Goal: Task Accomplishment & Management: Use online tool/utility

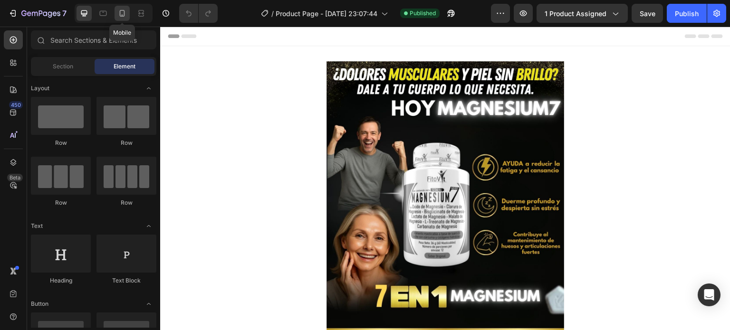
click at [122, 15] on icon at bounding box center [122, 14] width 10 height 10
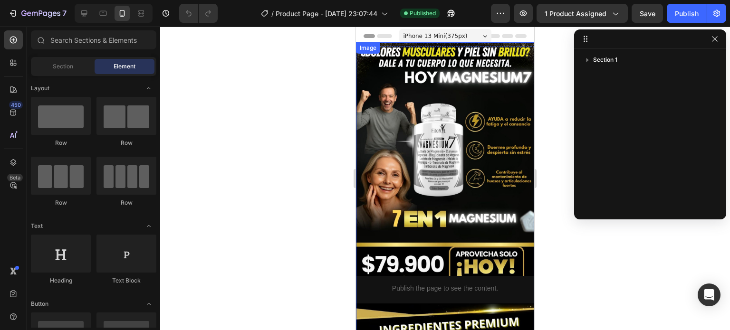
click at [387, 103] on img at bounding box center [445, 289] width 178 height 495
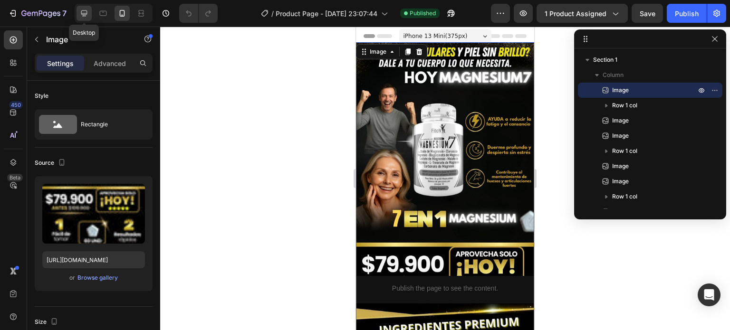
click at [84, 13] on icon at bounding box center [84, 13] width 6 height 6
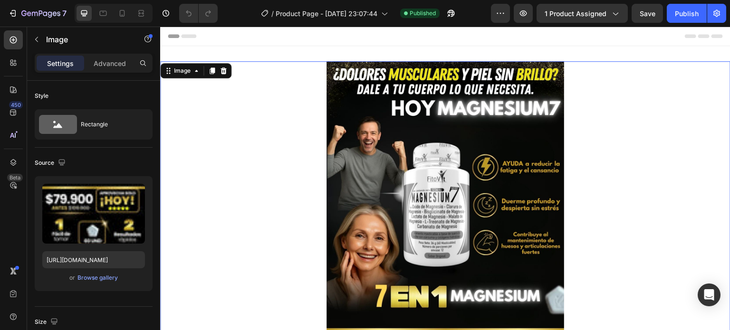
scroll to position [1, 0]
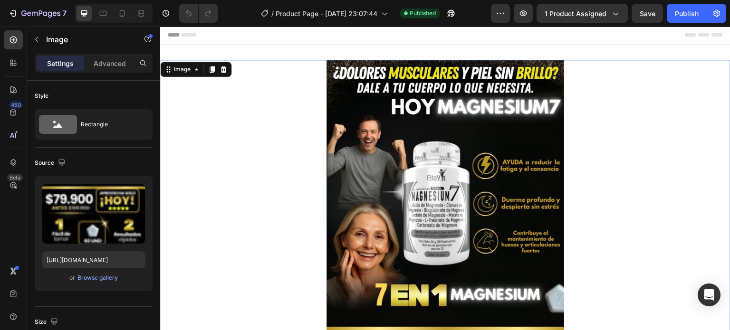
click at [226, 68] on icon at bounding box center [224, 70] width 8 height 8
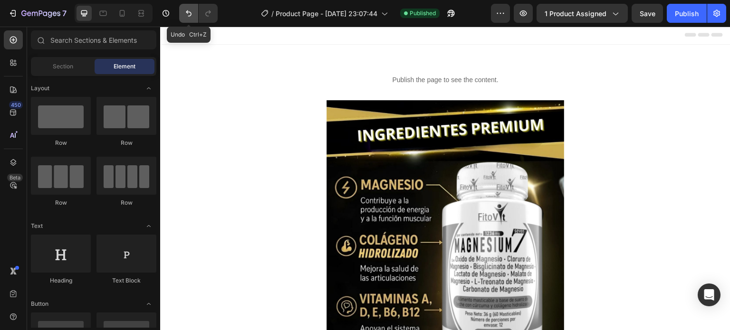
drag, startPoint x: 189, startPoint y: 11, endPoint x: 1, endPoint y: 23, distance: 187.7
click at [189, 11] on icon "Undo/Redo" at bounding box center [189, 14] width 10 height 10
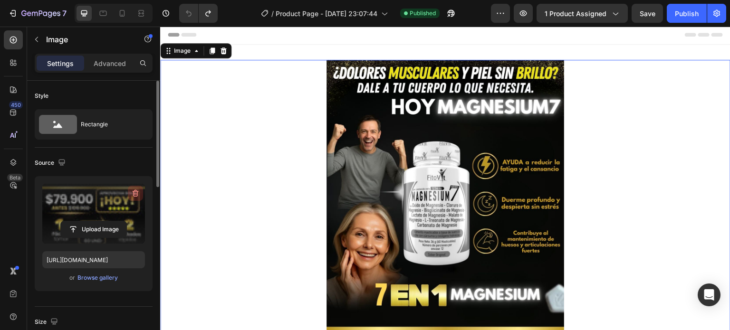
click at [132, 194] on icon "button" at bounding box center [136, 194] width 10 height 10
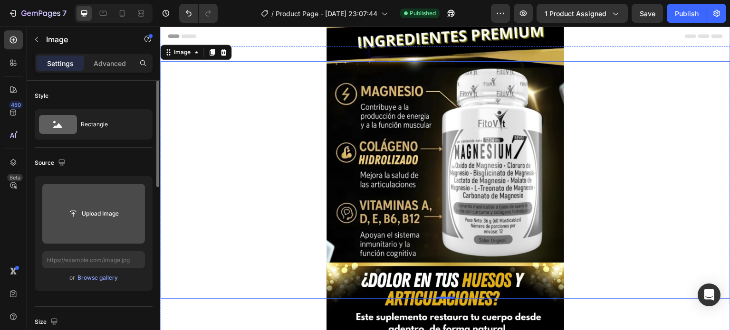
scroll to position [0, 0]
click at [96, 195] on input "file" at bounding box center [93, 214] width 103 height 60
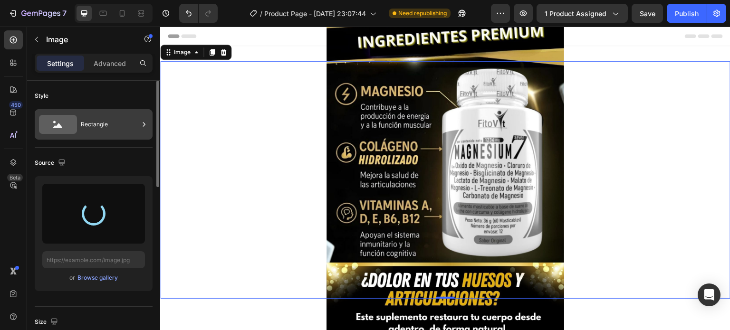
type input "[URL][DOMAIN_NAME]"
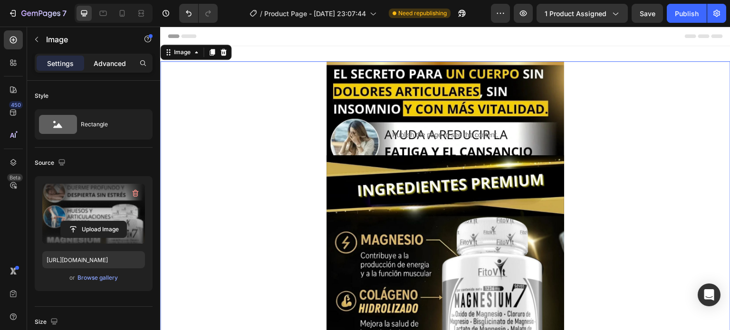
click at [116, 59] on p "Advanced" at bounding box center [110, 63] width 32 height 10
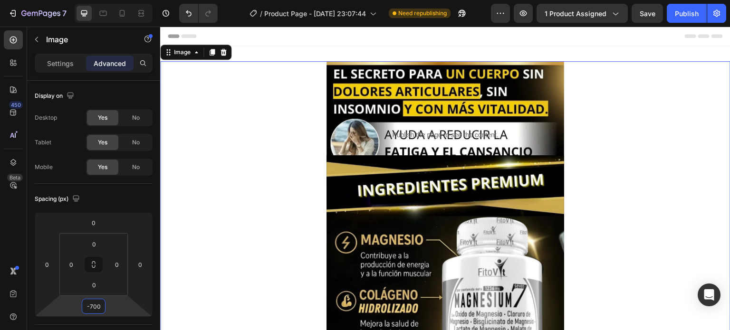
click at [101, 301] on input "-700" at bounding box center [93, 307] width 19 height 14
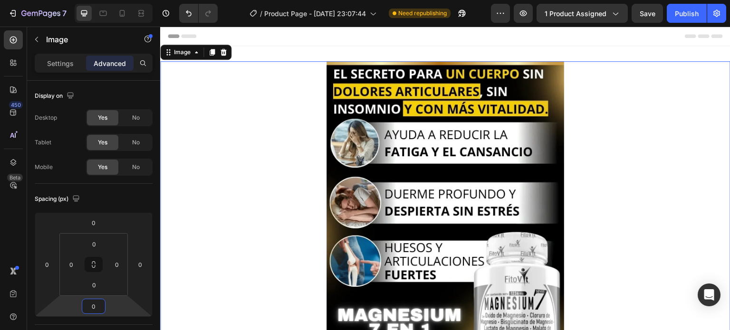
type input "0"
click at [201, 242] on div at bounding box center [445, 254] width 571 height 387
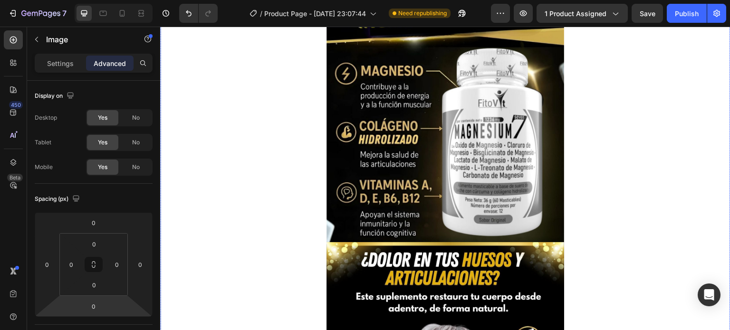
scroll to position [523, 0]
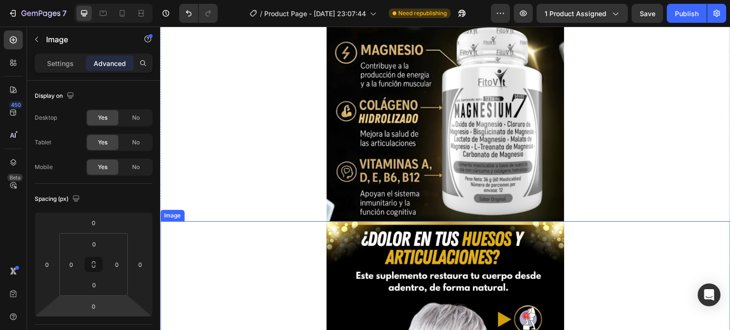
click at [196, 214] on icon at bounding box center [197, 213] width 8 height 8
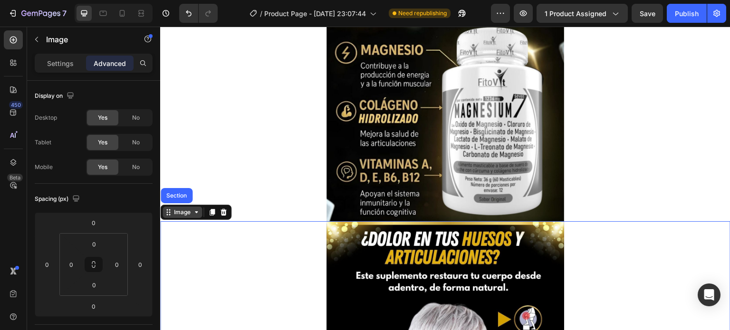
click at [196, 214] on icon at bounding box center [197, 213] width 8 height 8
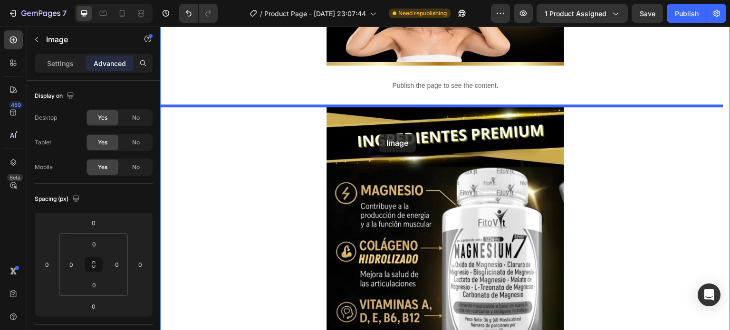
scroll to position [333, 0]
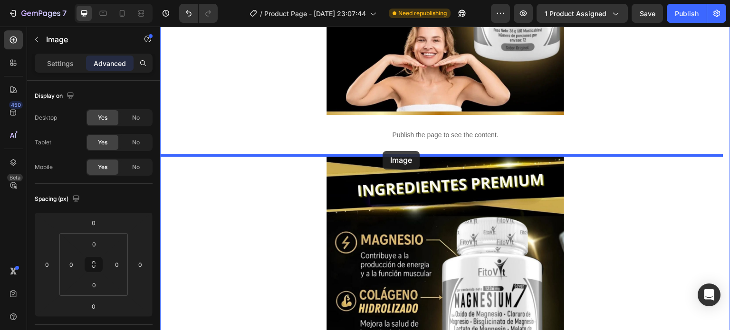
drag, startPoint x: 184, startPoint y: 211, endPoint x: 383, endPoint y: 151, distance: 207.1
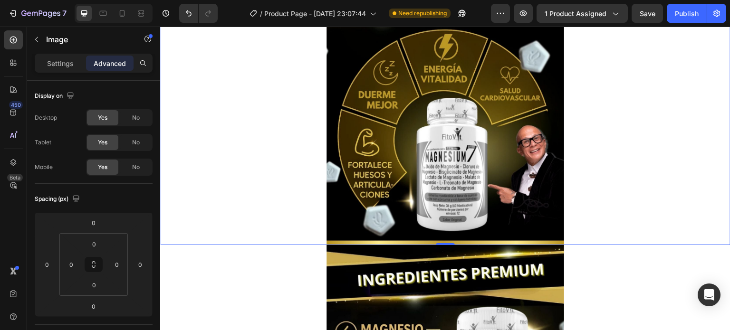
scroll to position [951, 0]
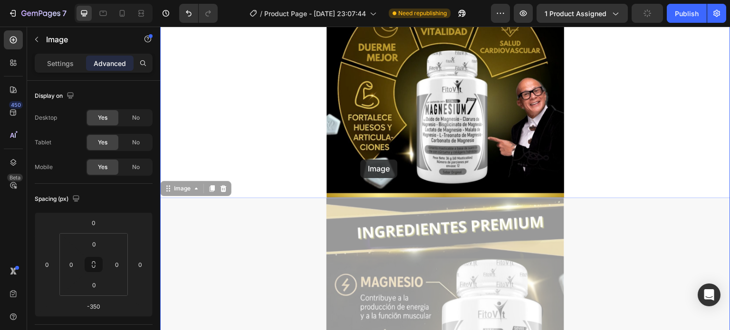
drag, startPoint x: 187, startPoint y: 192, endPoint x: 360, endPoint y: 160, distance: 176.0
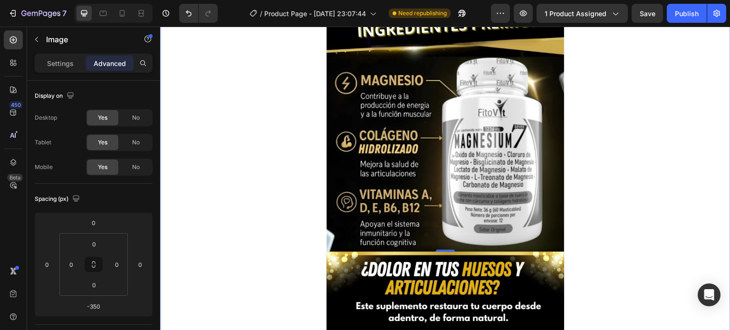
scroll to position [475, 0]
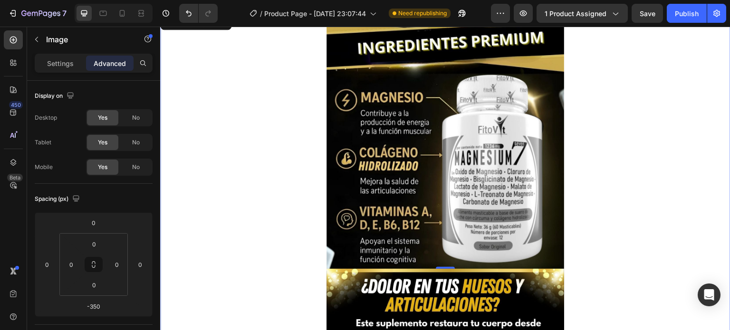
click at [395, 208] on img at bounding box center [446, 224] width 238 height 423
click at [62, 63] on p "Settings" at bounding box center [60, 63] width 27 height 10
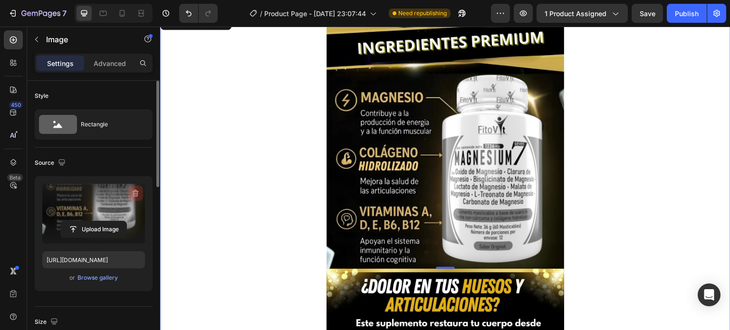
click at [138, 195] on icon "button" at bounding box center [136, 194] width 10 height 10
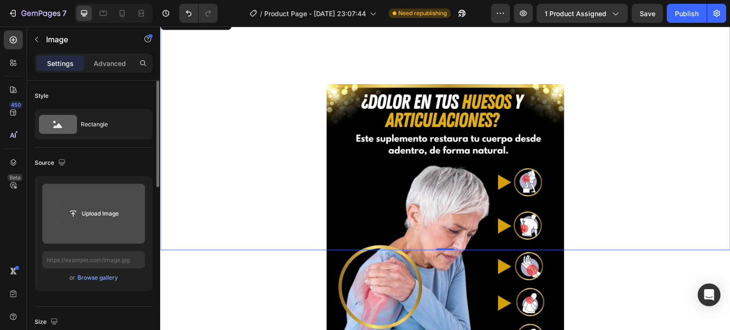
click at [106, 215] on input "file" at bounding box center [94, 214] width 66 height 16
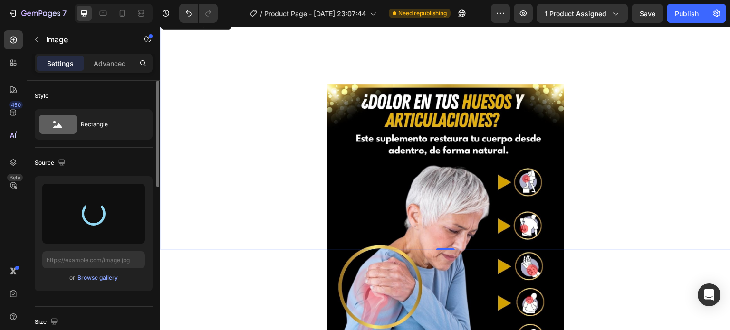
type input "[URL][DOMAIN_NAME]"
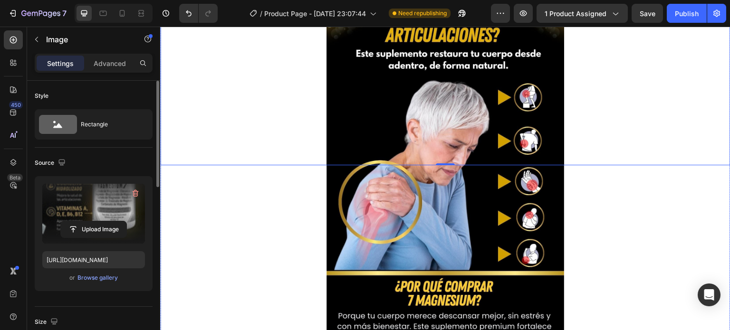
scroll to position [808, 0]
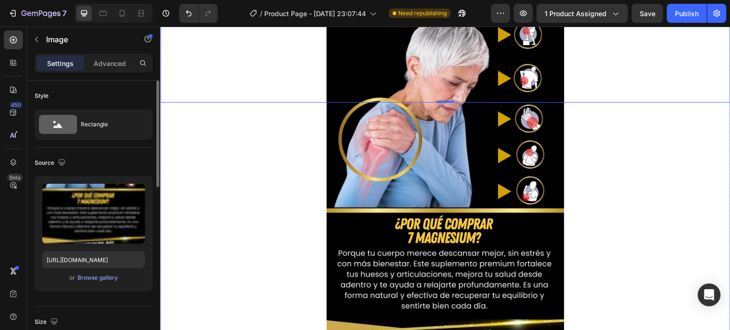
click at [392, 160] on img at bounding box center [446, 266] width 238 height 660
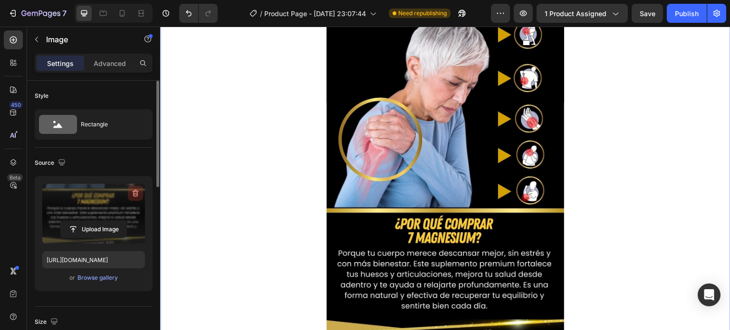
click at [134, 190] on icon "button" at bounding box center [136, 194] width 10 height 10
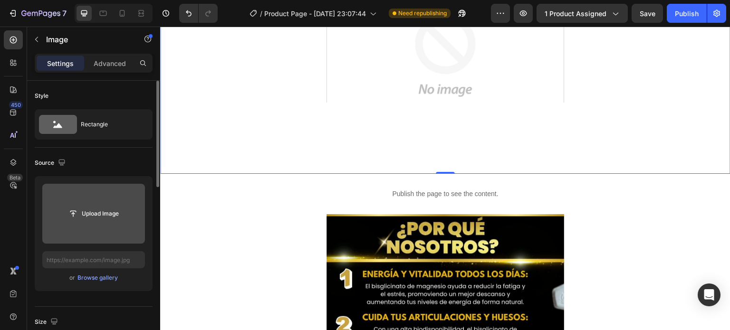
click at [112, 206] on input "file" at bounding box center [94, 214] width 66 height 16
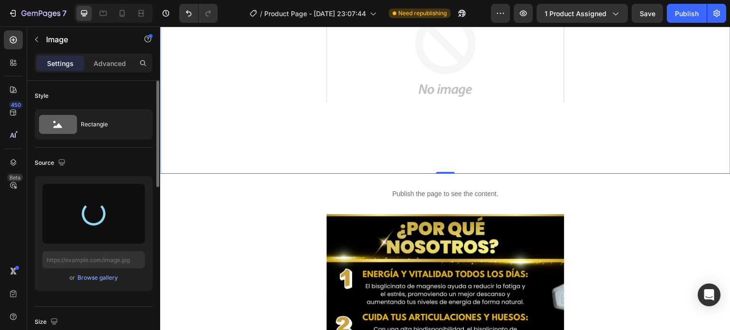
type input "[URL][DOMAIN_NAME]"
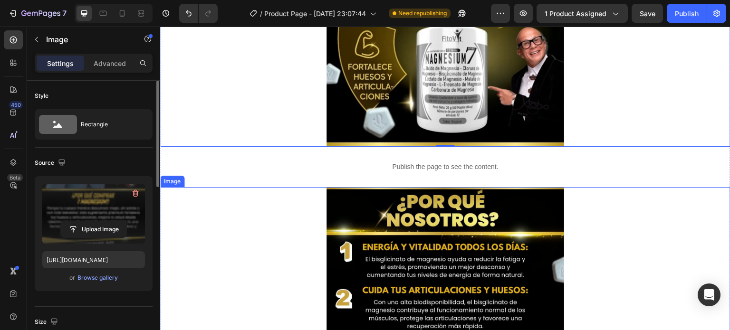
scroll to position [1379, 0]
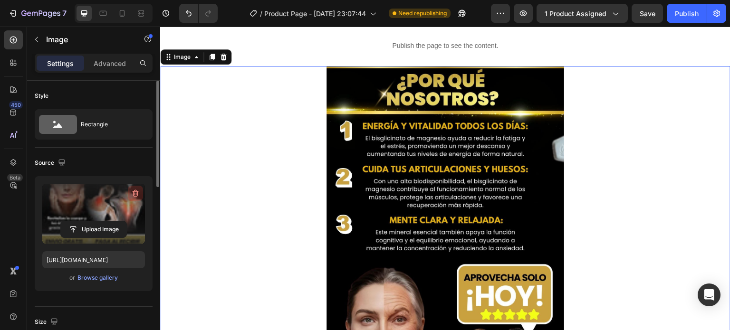
click at [132, 192] on icon "button" at bounding box center [136, 194] width 10 height 10
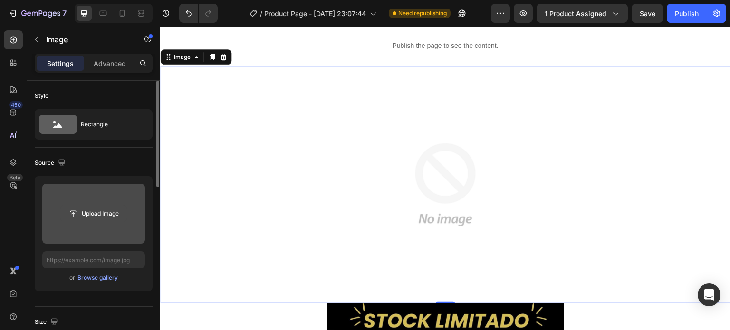
click at [109, 213] on input "file" at bounding box center [94, 214] width 66 height 16
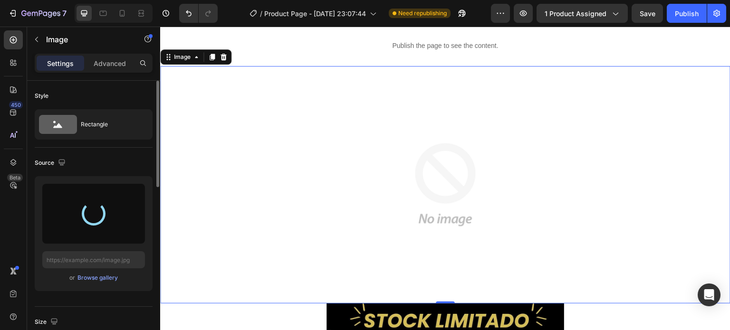
type input "[URL][DOMAIN_NAME]"
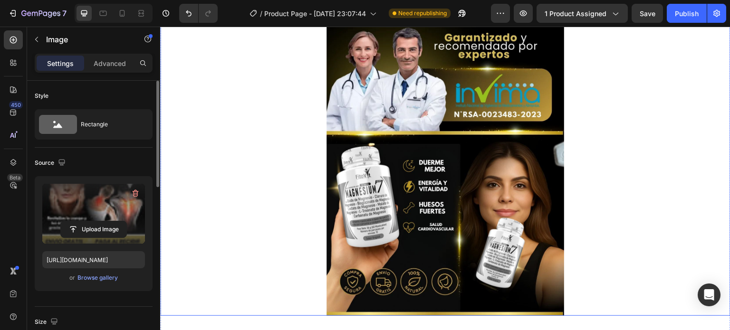
scroll to position [2425, 0]
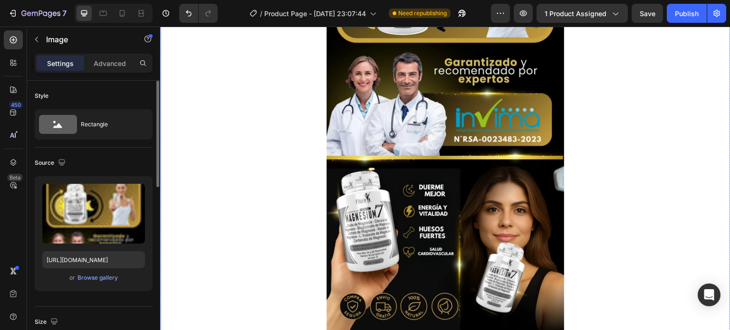
click at [357, 153] on img at bounding box center [446, 11] width 238 height 660
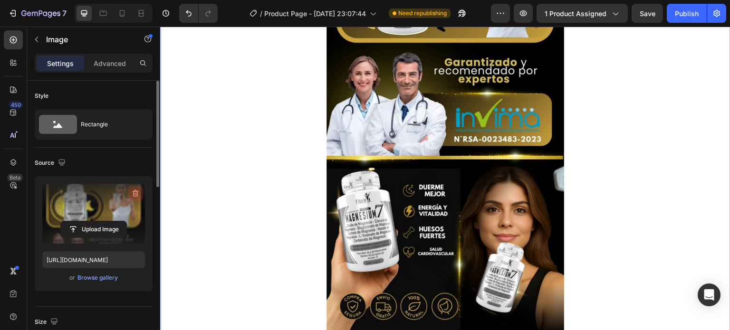
click at [135, 193] on icon "button" at bounding box center [136, 194] width 10 height 10
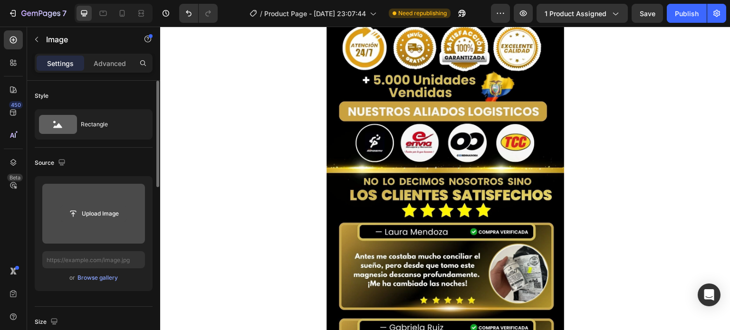
click at [92, 207] on input "file" at bounding box center [94, 214] width 66 height 16
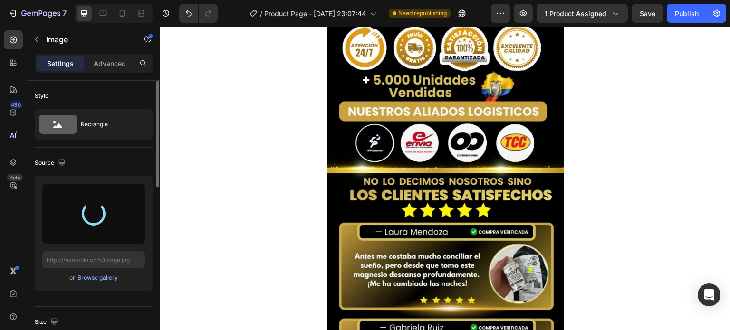
type input "[URL][DOMAIN_NAME]"
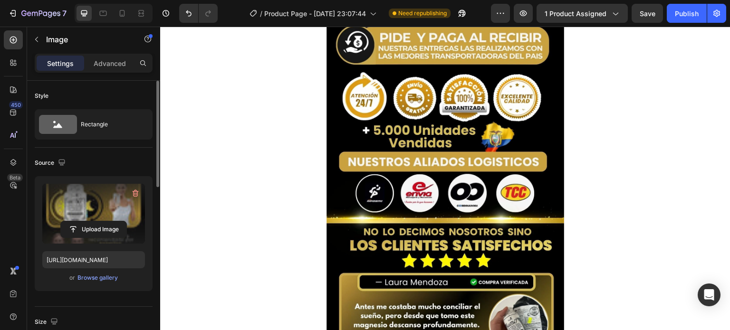
scroll to position [2900, 0]
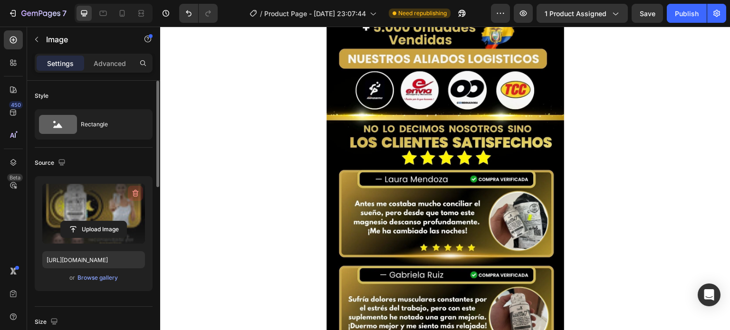
click at [133, 194] on icon "button" at bounding box center [136, 194] width 10 height 10
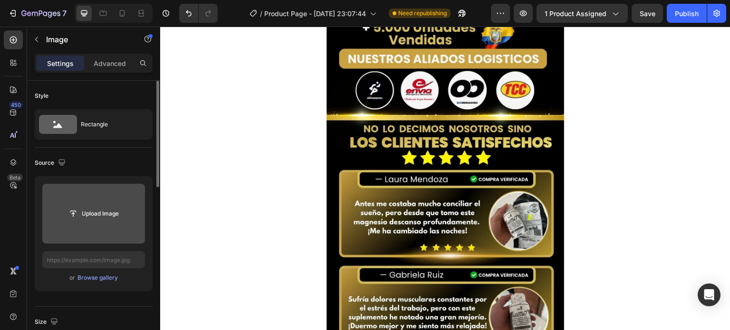
scroll to position [2477, 0]
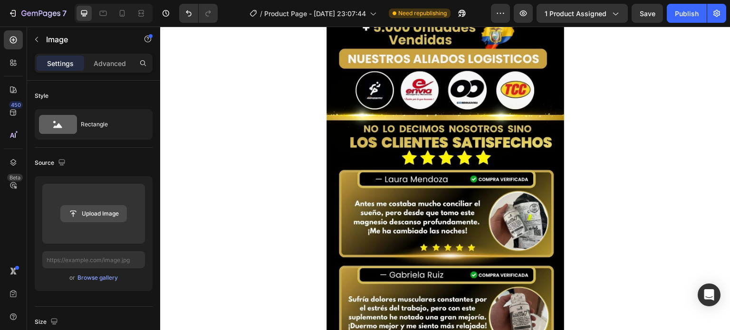
click at [98, 210] on input "file" at bounding box center [94, 214] width 66 height 16
click at [186, 15] on icon "Undo/Redo" at bounding box center [189, 14] width 10 height 10
type input "[URL][DOMAIN_NAME]"
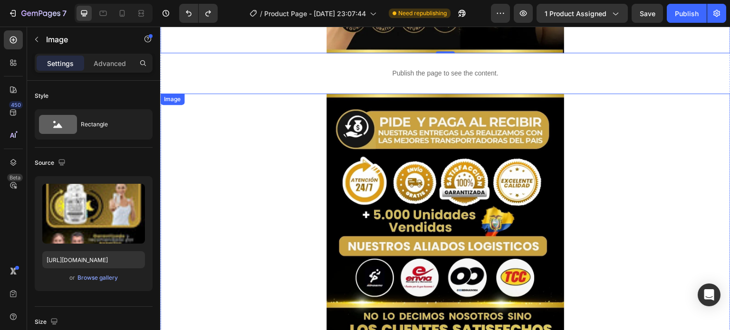
scroll to position [2758, 0]
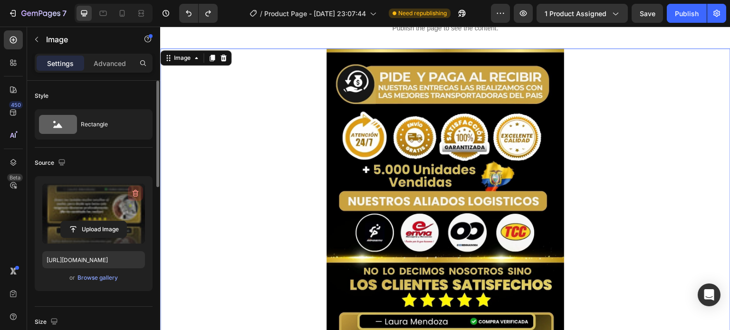
click at [137, 193] on icon "button" at bounding box center [136, 194] width 10 height 10
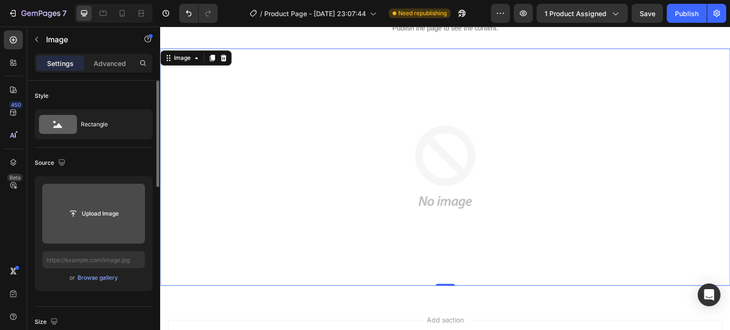
click at [95, 211] on input "file" at bounding box center [94, 214] width 66 height 16
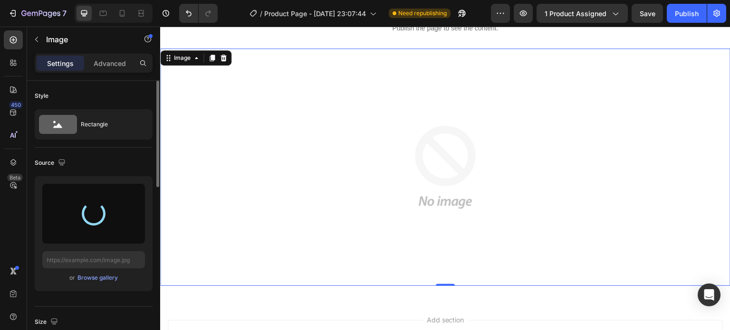
type input "[URL][DOMAIN_NAME]"
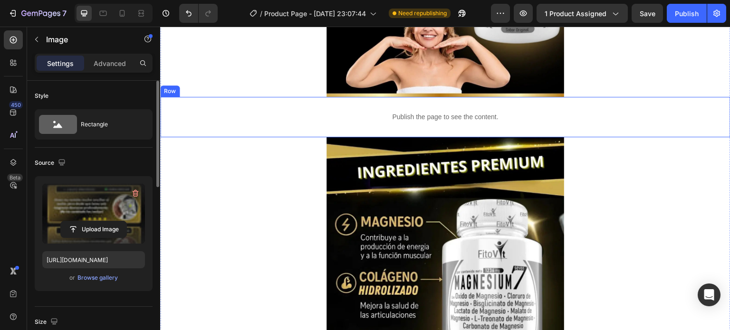
scroll to position [380, 0]
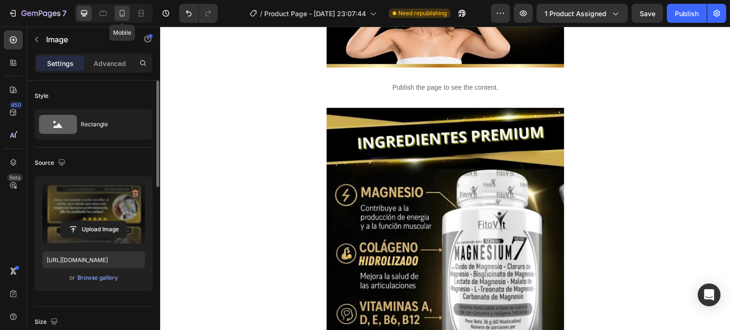
click at [124, 9] on icon at bounding box center [122, 14] width 10 height 10
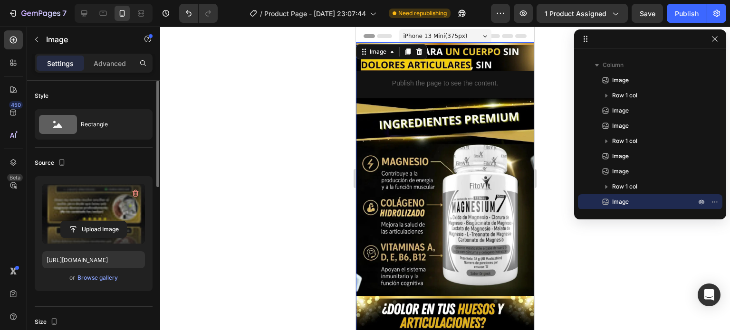
click at [395, 50] on div "Image -550" at bounding box center [445, 187] width 178 height 290
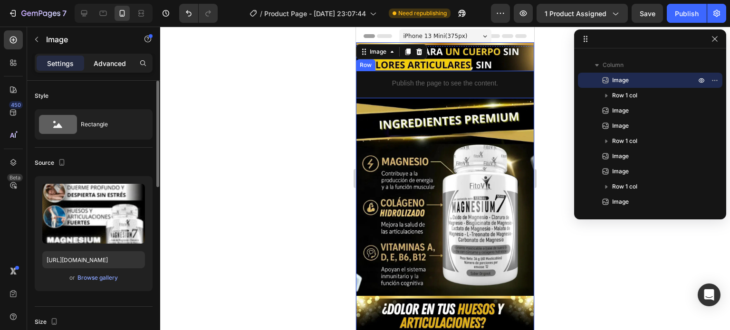
click at [117, 66] on p "Advanced" at bounding box center [110, 63] width 32 height 10
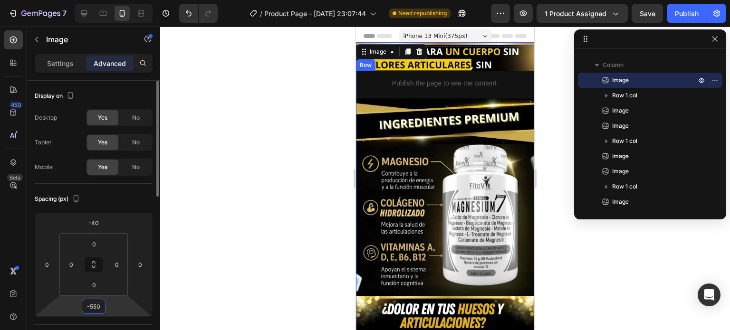
click at [94, 311] on input "-550" at bounding box center [93, 307] width 19 height 14
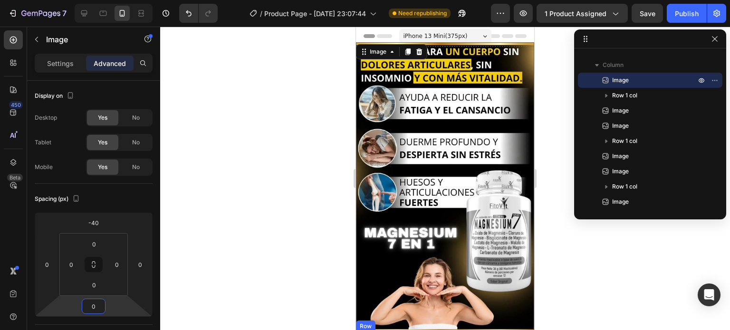
type input "0"
click at [254, 222] on div at bounding box center [445, 179] width 570 height 304
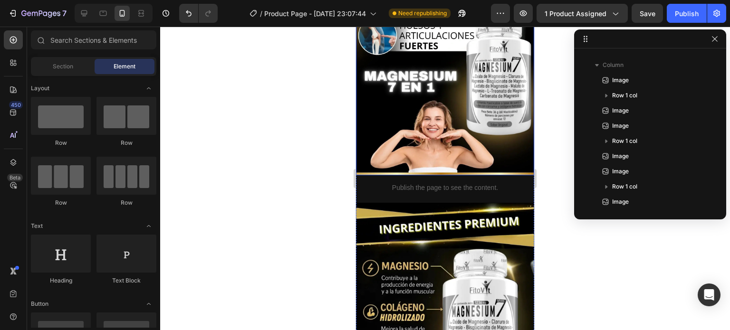
scroll to position [238, 0]
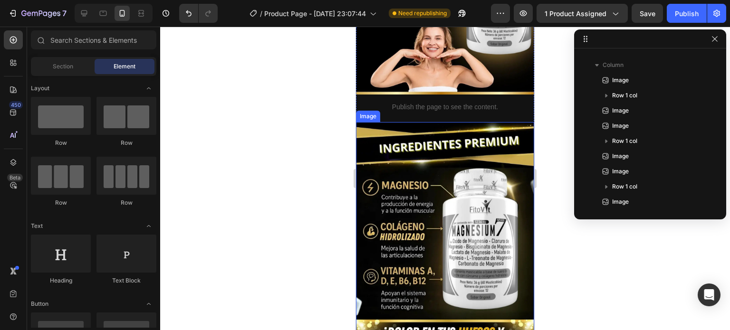
click at [436, 234] on img at bounding box center [445, 280] width 178 height 317
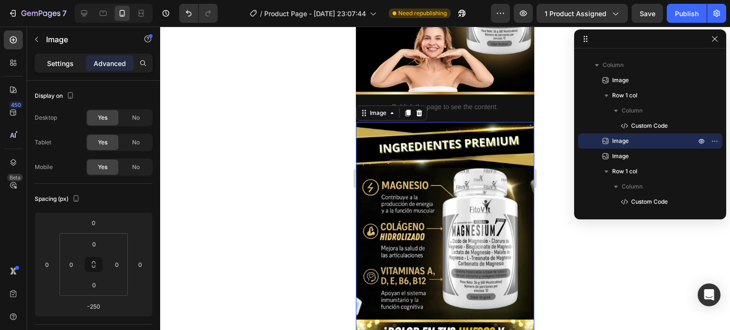
click at [67, 65] on p "Settings" at bounding box center [60, 63] width 27 height 10
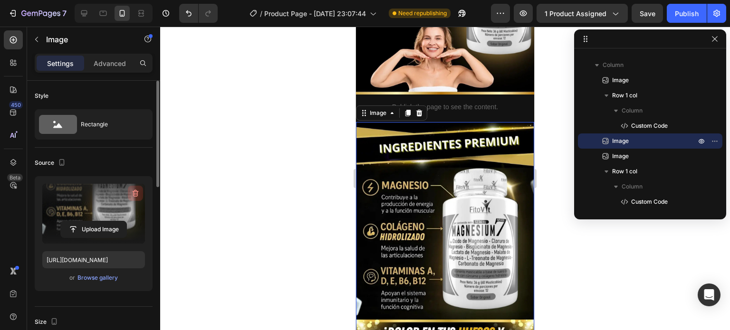
click at [138, 191] on icon "button" at bounding box center [136, 194] width 10 height 10
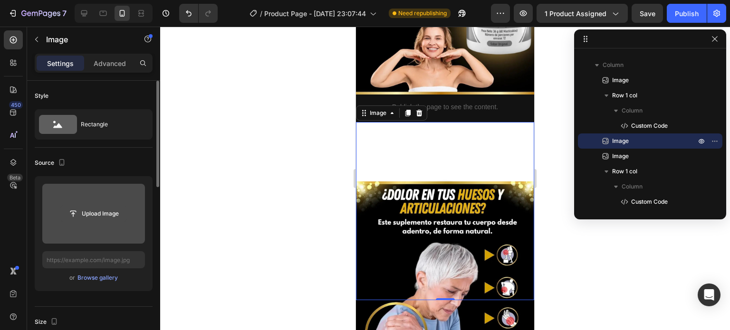
click at [105, 212] on input "file" at bounding box center [94, 214] width 66 height 16
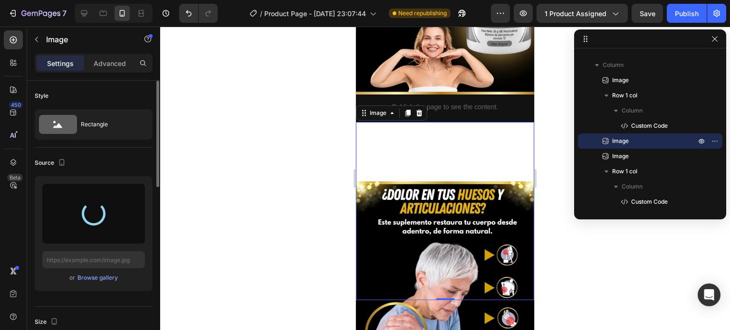
type input "[URL][DOMAIN_NAME]"
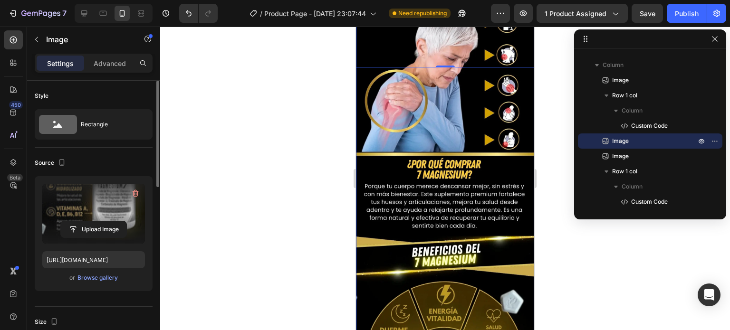
scroll to position [475, 0]
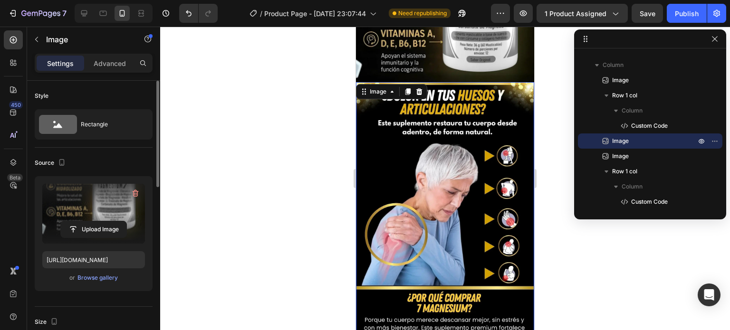
click at [413, 242] on img at bounding box center [445, 329] width 178 height 495
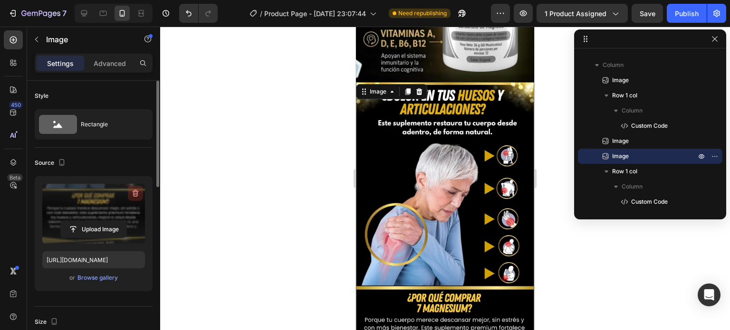
click at [141, 192] on button "button" at bounding box center [135, 193] width 15 height 15
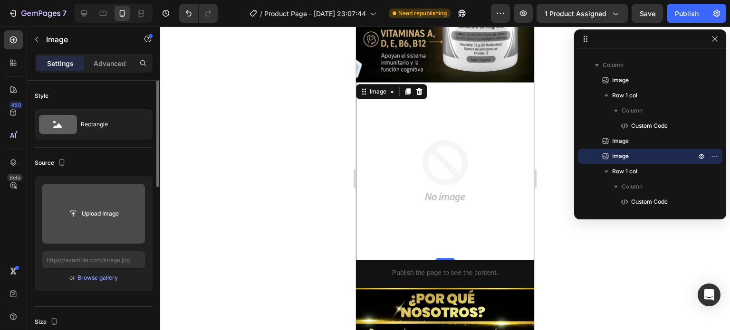
click at [92, 218] on input "file" at bounding box center [94, 214] width 66 height 16
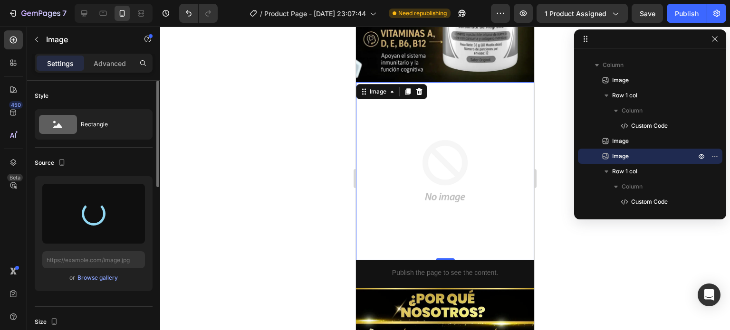
type input "[URL][DOMAIN_NAME]"
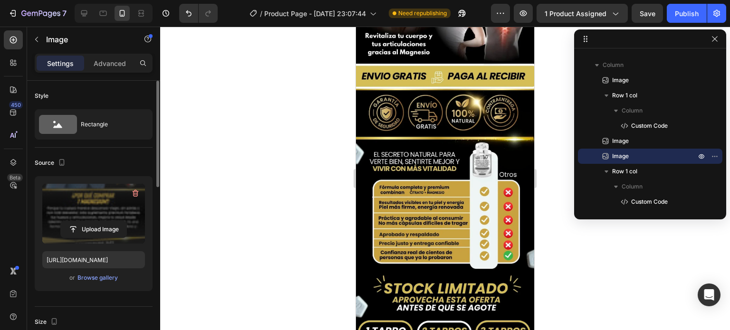
scroll to position [1046, 0]
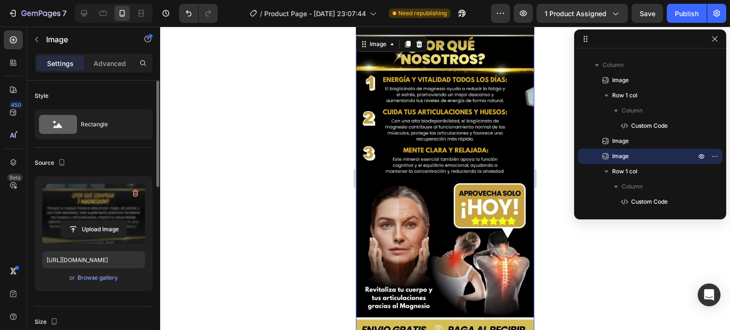
click at [426, 136] on img at bounding box center [445, 282] width 178 height 495
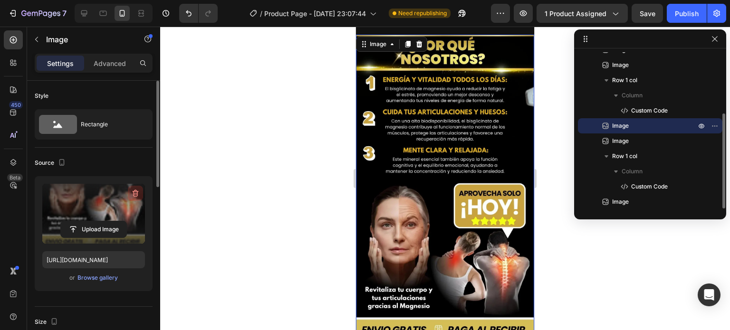
click at [139, 191] on icon "button" at bounding box center [136, 194] width 10 height 10
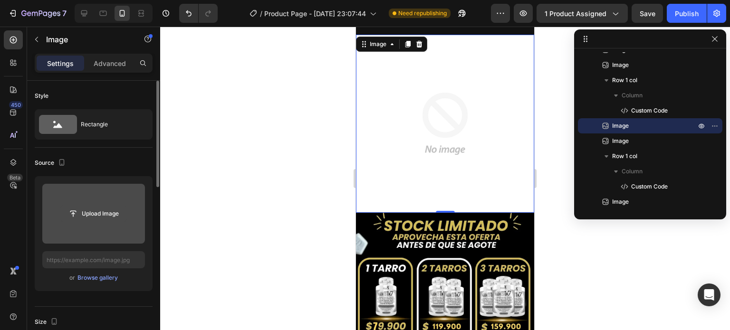
click at [108, 212] on input "file" at bounding box center [94, 214] width 66 height 16
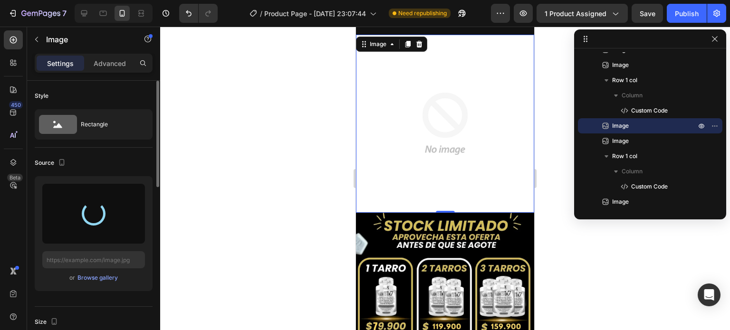
type input "[URL][DOMAIN_NAME]"
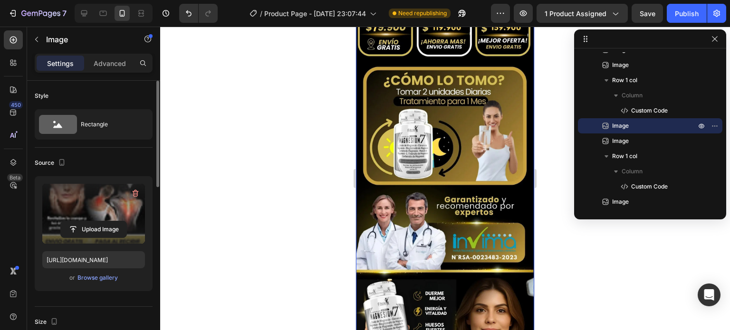
scroll to position [1664, 0]
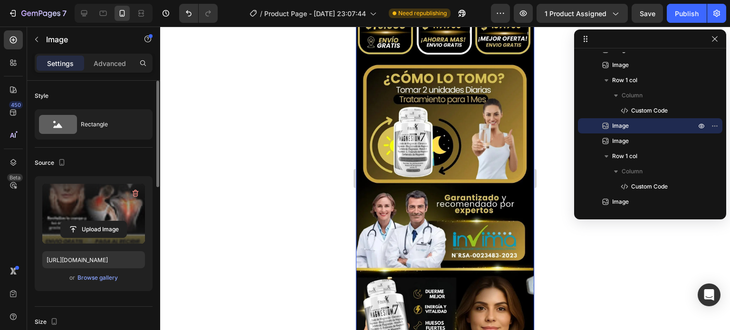
click at [411, 142] on img at bounding box center [445, 159] width 178 height 495
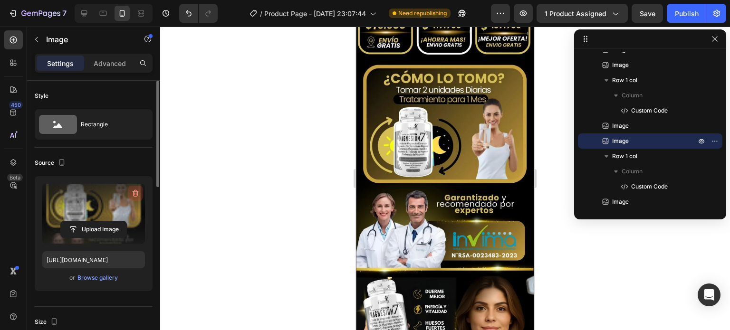
click at [139, 192] on icon "button" at bounding box center [136, 194] width 10 height 10
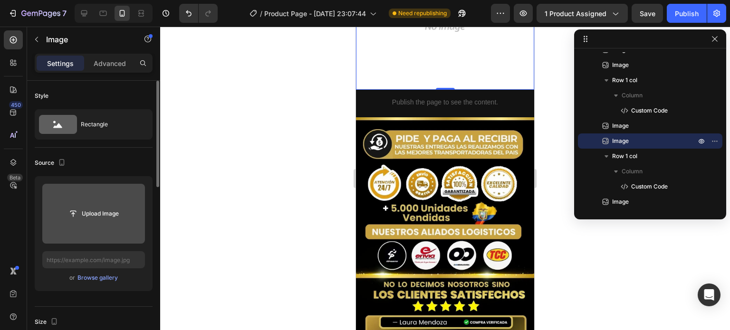
click at [129, 210] on div "Upload Image" at bounding box center [93, 213] width 103 height 17
click at [92, 215] on input "file" at bounding box center [94, 214] width 66 height 16
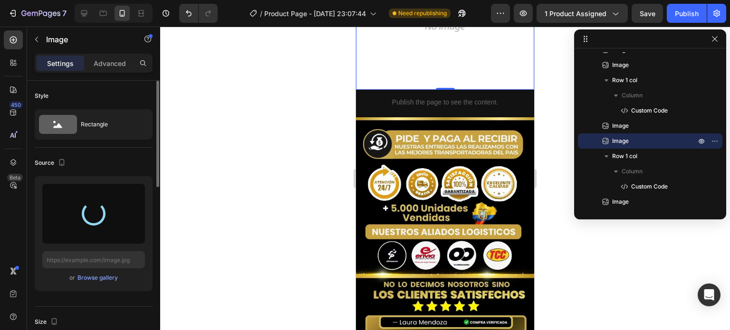
type input "[URL][DOMAIN_NAME]"
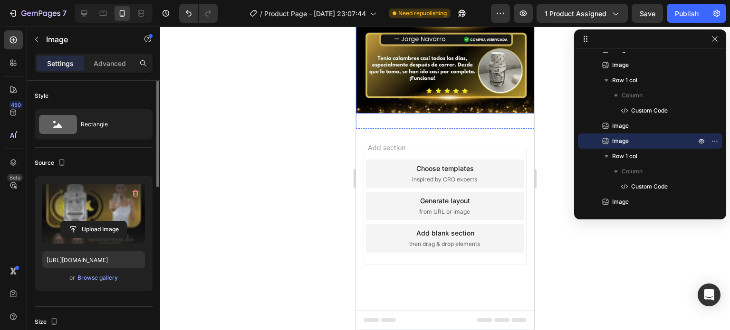
scroll to position [2282, 0]
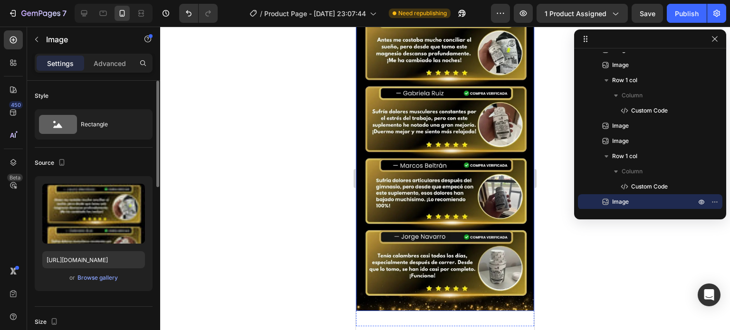
click at [404, 159] on img at bounding box center [445, 63] width 178 height 495
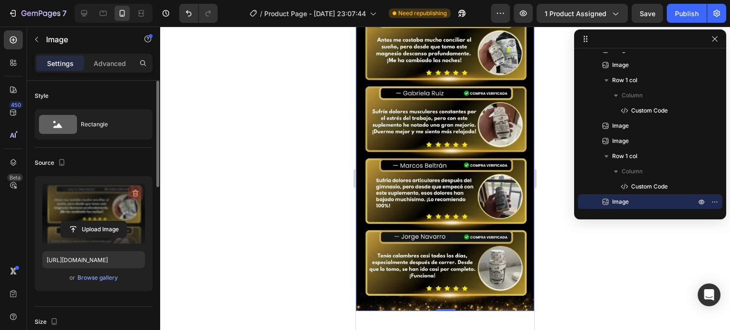
click at [137, 193] on icon "button" at bounding box center [136, 193] width 6 height 7
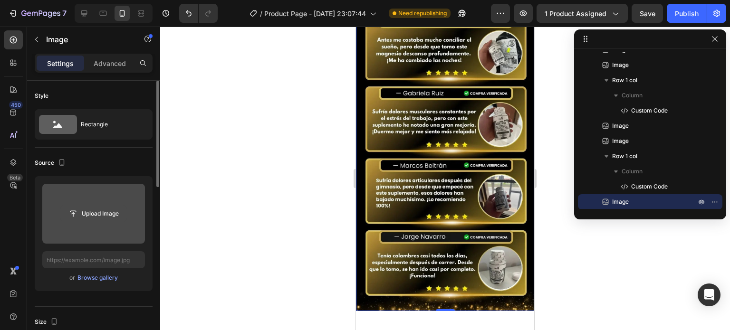
scroll to position [2025, 0]
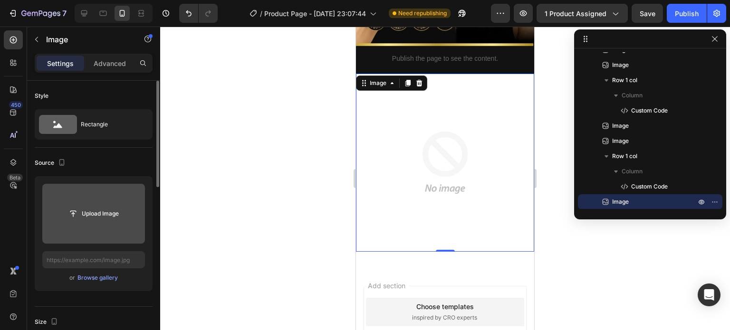
click at [109, 214] on input "file" at bounding box center [94, 214] width 66 height 16
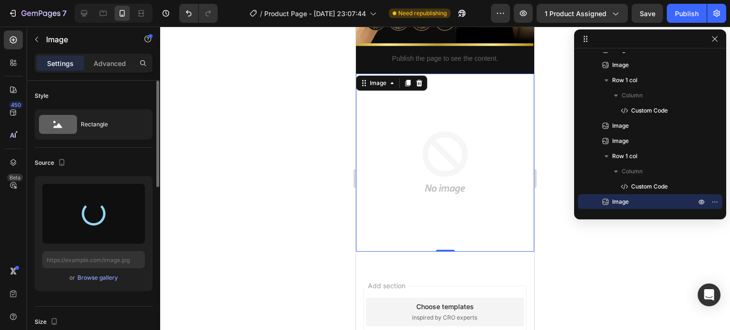
type input "[URL][DOMAIN_NAME]"
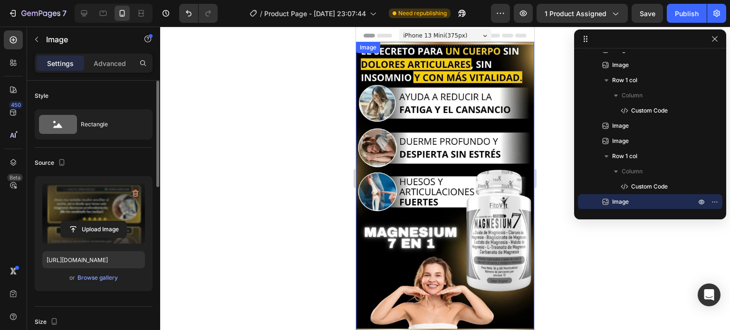
scroll to position [0, 0]
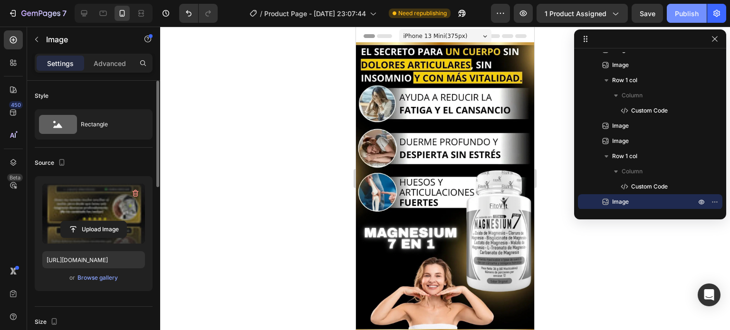
click at [684, 11] on div "Publish" at bounding box center [687, 14] width 24 height 10
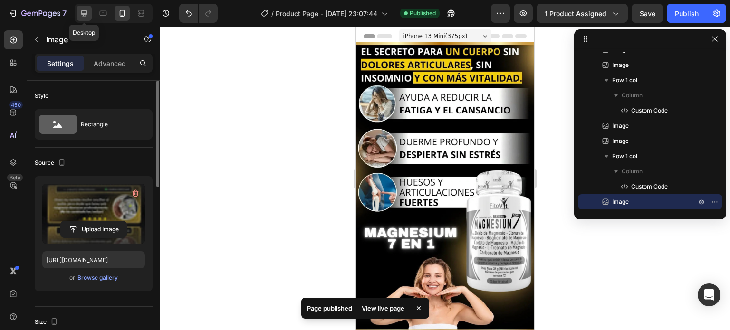
click at [89, 7] on div at bounding box center [84, 13] width 15 height 15
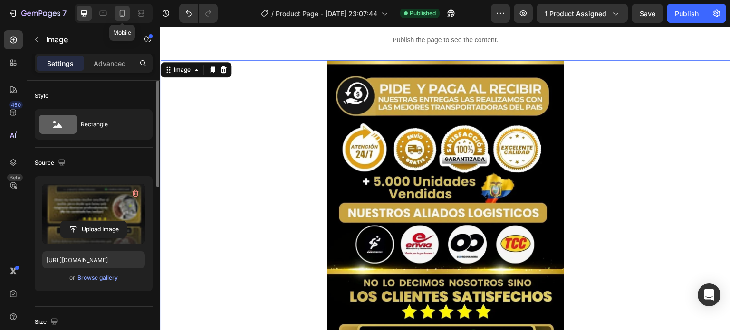
click at [123, 13] on icon at bounding box center [122, 14] width 10 height 10
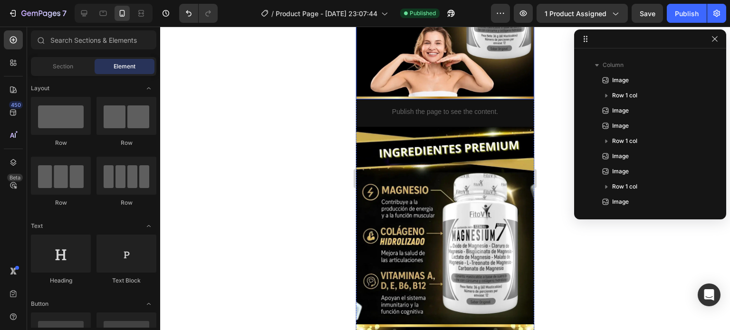
scroll to position [238, 0]
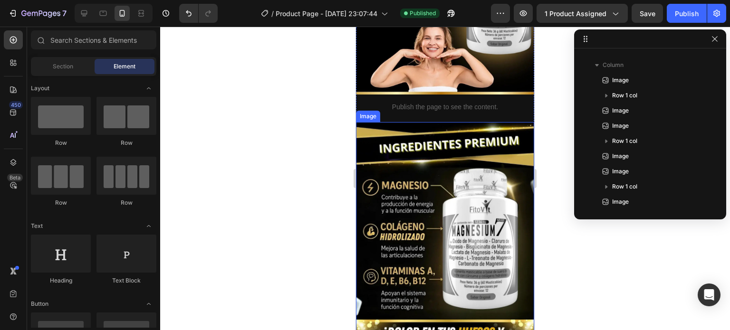
click at [484, 176] on img at bounding box center [445, 280] width 178 height 317
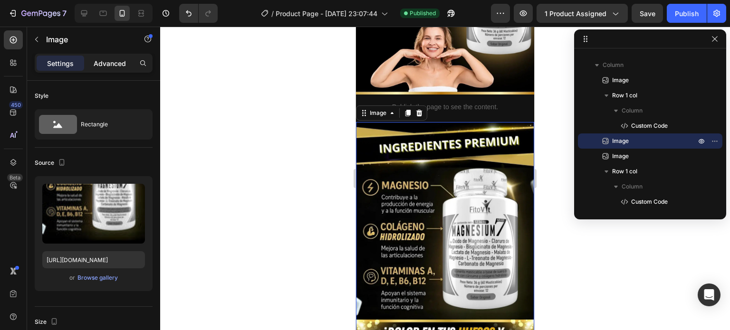
click at [110, 67] on p "Advanced" at bounding box center [110, 63] width 32 height 10
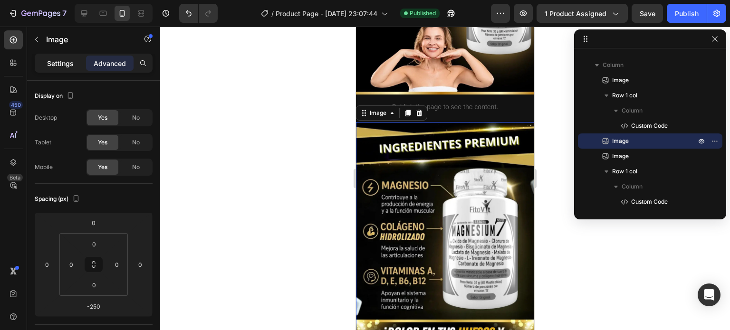
click at [53, 62] on p "Settings" at bounding box center [60, 63] width 27 height 10
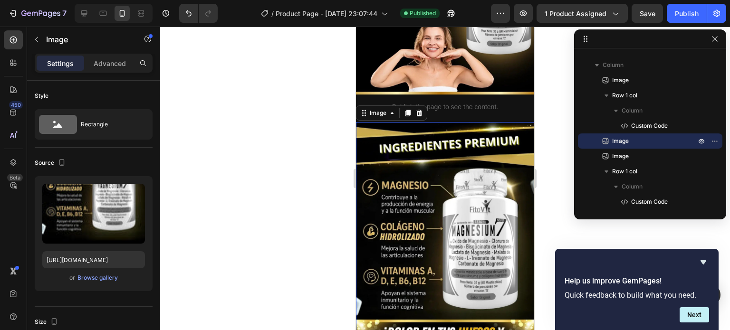
click at [423, 169] on img at bounding box center [445, 280] width 178 height 317
click at [83, 18] on icon at bounding box center [84, 14] width 10 height 10
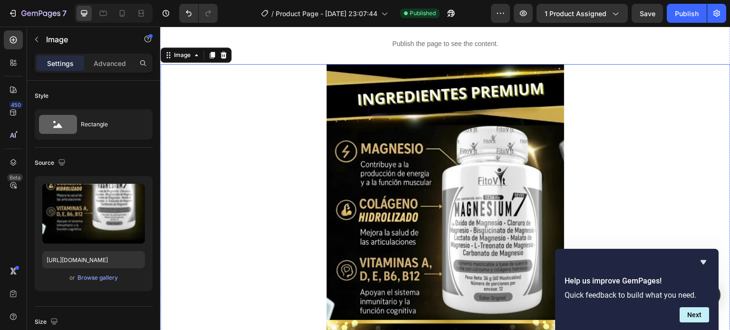
scroll to position [428, 0]
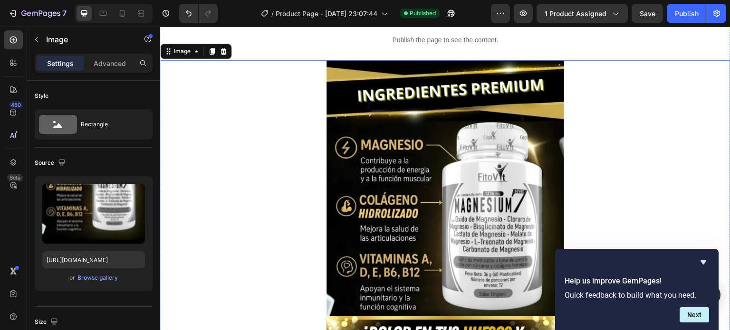
click at [442, 203] on img at bounding box center [446, 271] width 238 height 423
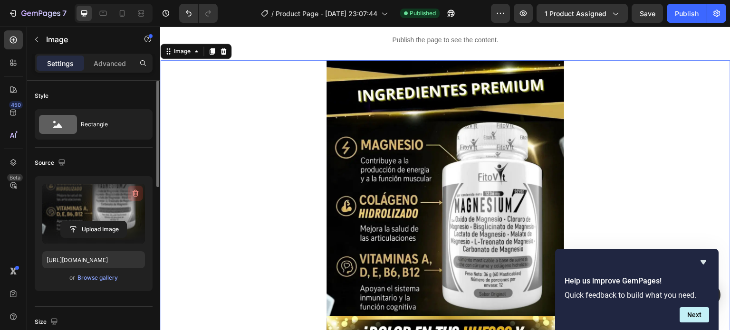
click at [136, 190] on icon "button" at bounding box center [136, 193] width 6 height 7
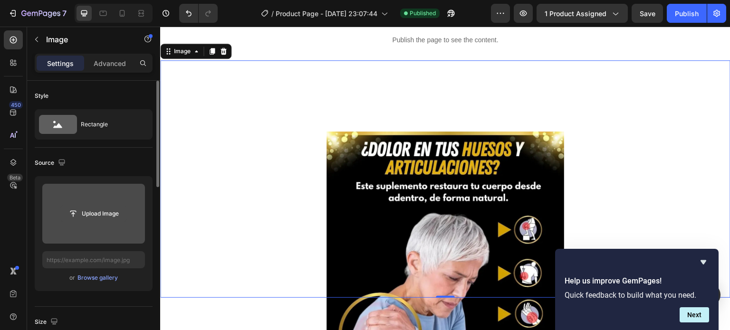
click at [98, 217] on input "file" at bounding box center [94, 214] width 66 height 16
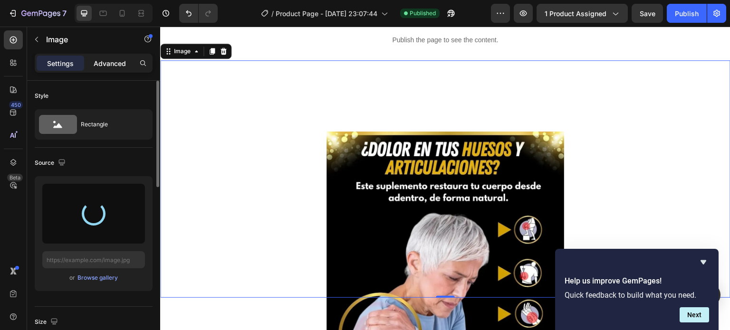
type input "[URL][DOMAIN_NAME]"
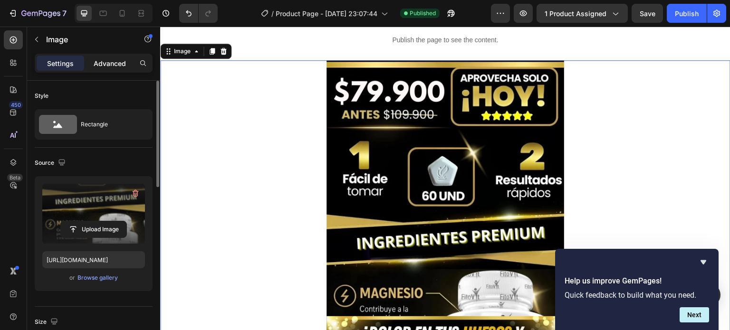
click at [113, 62] on p "Advanced" at bounding box center [110, 63] width 32 height 10
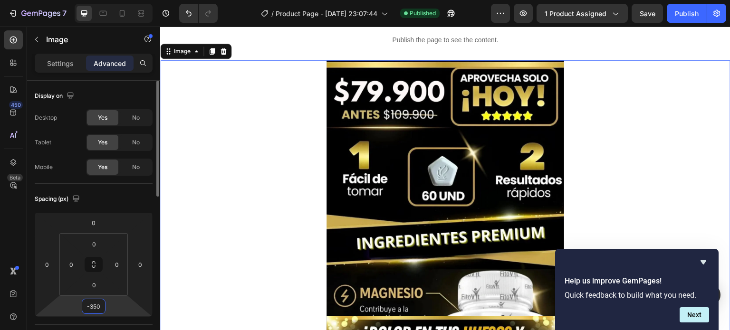
click at [91, 306] on input "-350" at bounding box center [93, 307] width 19 height 14
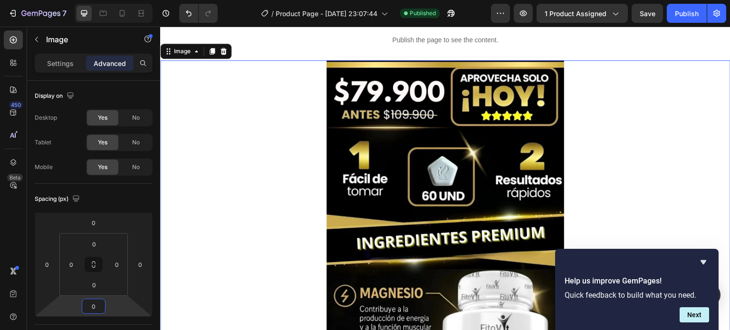
click at [304, 228] on div at bounding box center [445, 271] width 571 height 423
click at [122, 9] on icon at bounding box center [122, 14] width 10 height 10
type input "-250"
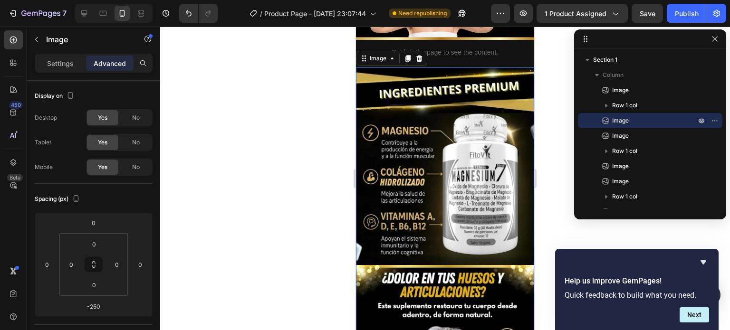
scroll to position [288, 0]
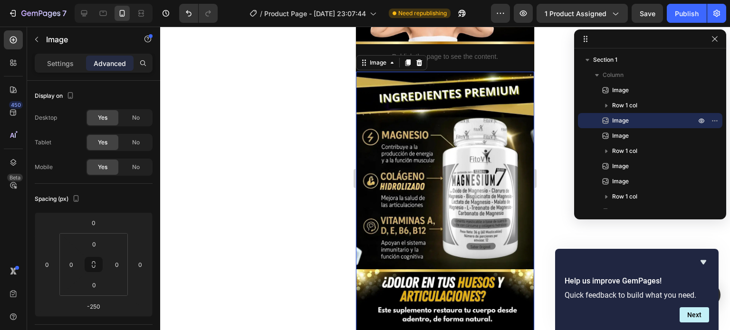
click at [392, 117] on img at bounding box center [445, 230] width 178 height 317
click at [62, 63] on p "Settings" at bounding box center [60, 63] width 27 height 10
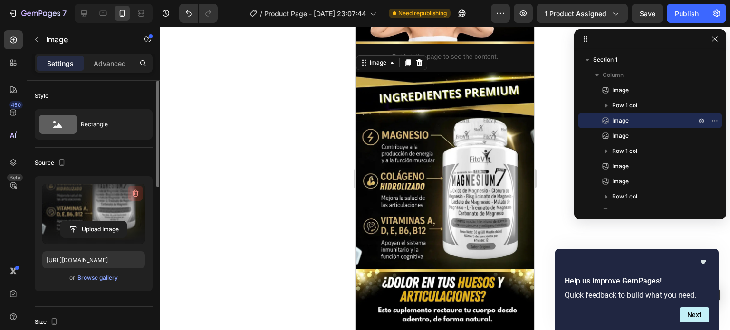
click at [136, 193] on icon "button" at bounding box center [136, 194] width 1 height 3
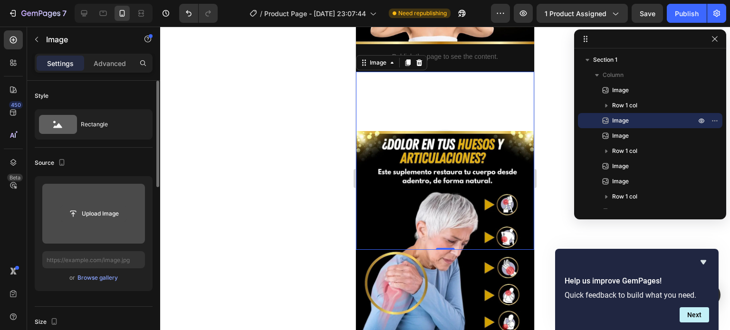
click at [101, 211] on input "file" at bounding box center [94, 214] width 66 height 16
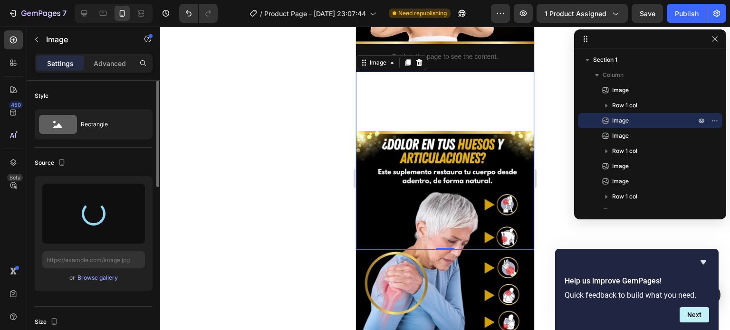
type input "[URL][DOMAIN_NAME]"
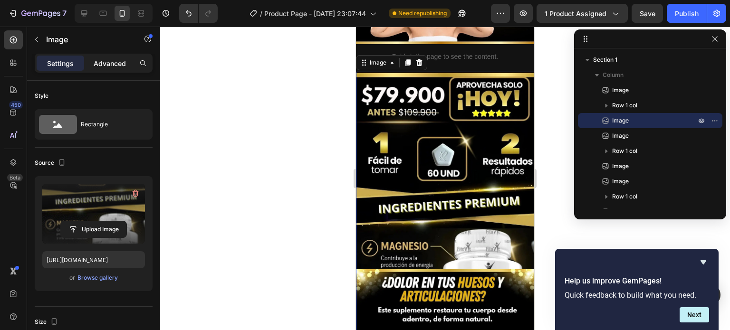
click at [114, 59] on p "Advanced" at bounding box center [110, 63] width 32 height 10
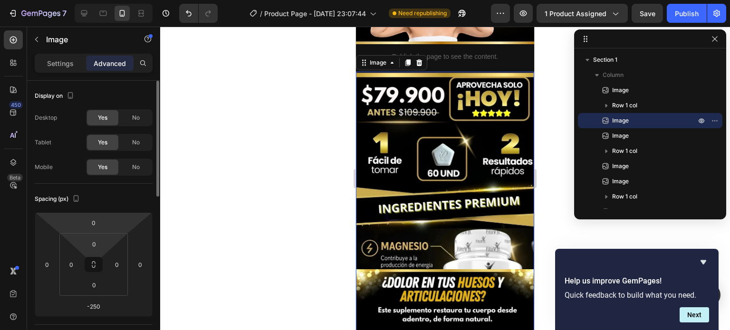
scroll to position [95, 0]
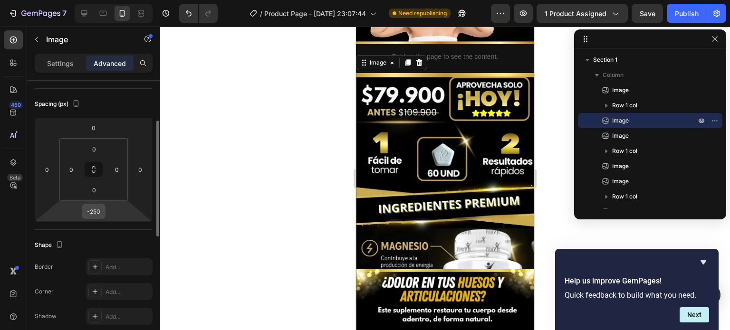
click at [94, 209] on input "-250" at bounding box center [93, 211] width 19 height 14
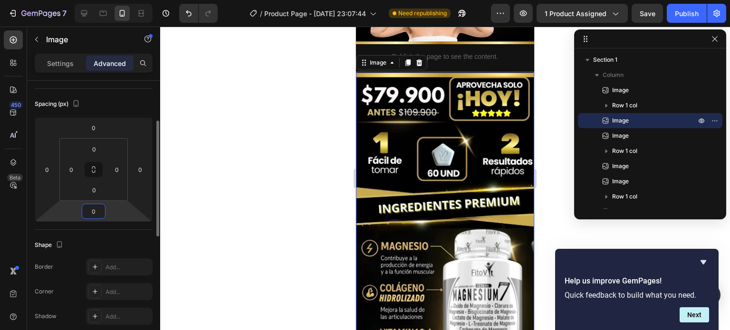
type input "0"
click at [58, 228] on div "Spacing (px) 0 0 0 0 0 0 0 0" at bounding box center [94, 159] width 118 height 141
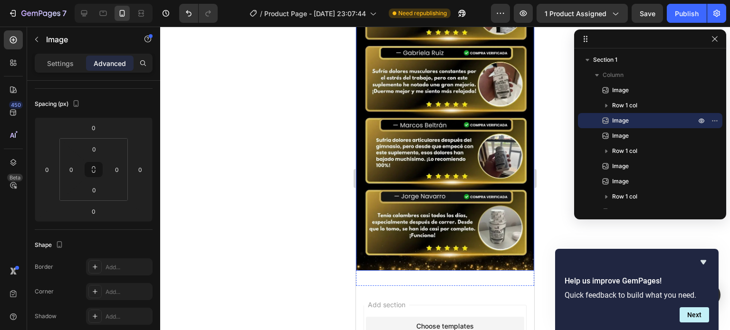
scroll to position [2448, 0]
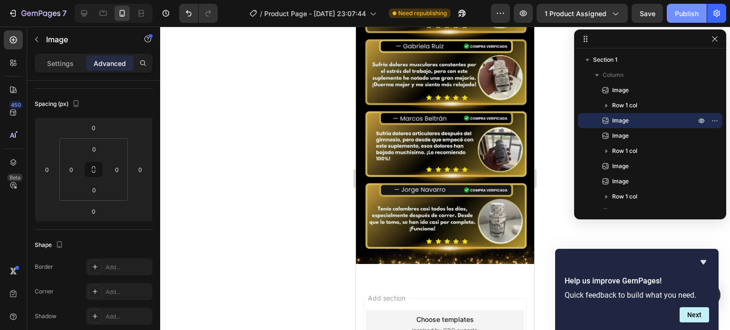
click at [680, 14] on div "Publish" at bounding box center [687, 14] width 24 height 10
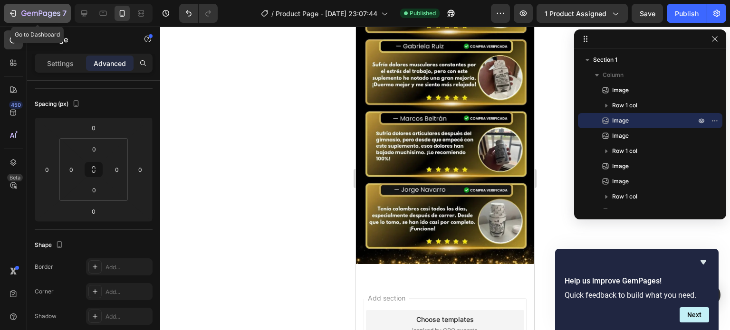
click at [17, 14] on icon "button" at bounding box center [13, 14] width 10 height 10
